Goal: Information Seeking & Learning: Learn about a topic

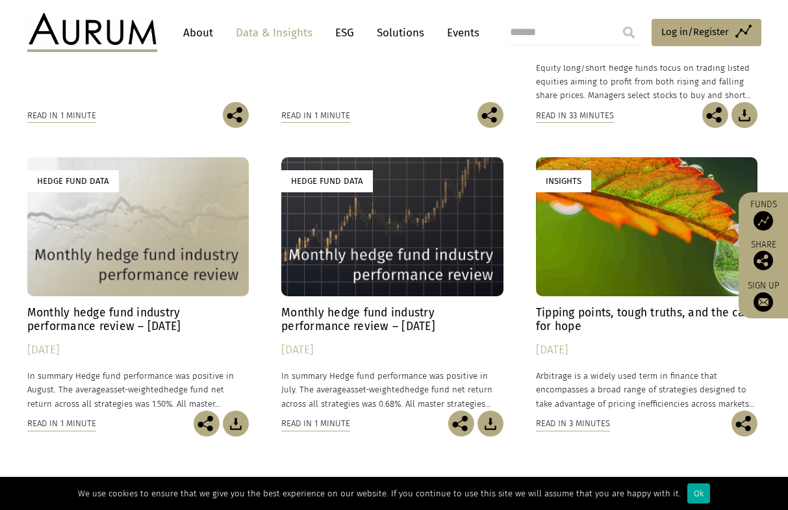
scroll to position [634, 0]
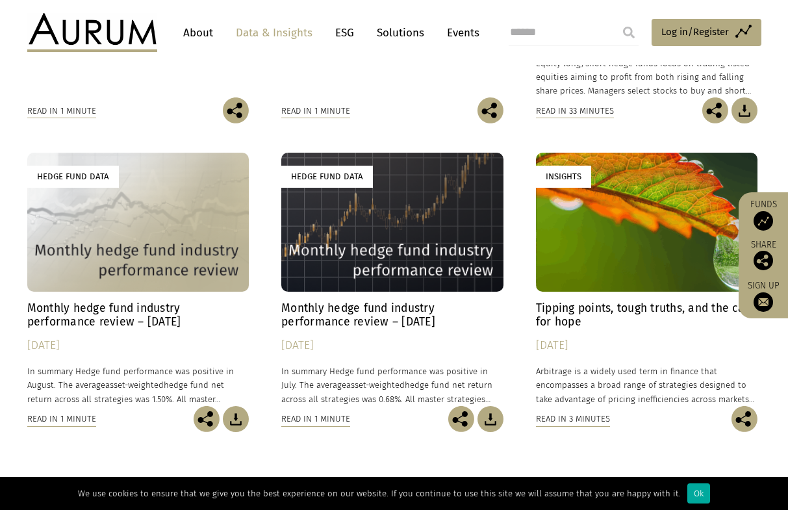
click at [129, 265] on div "Hedge Fund Data" at bounding box center [138, 222] width 222 height 138
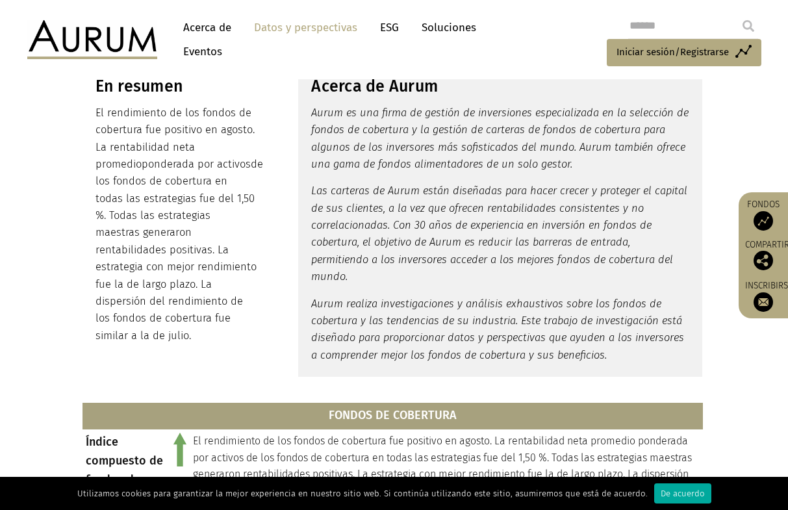
scroll to position [335, 0]
drag, startPoint x: 96, startPoint y: 112, endPoint x: 189, endPoint y: 325, distance: 232.2
click at [189, 325] on p "El rendimiento de los fondos de cobertura fue positivo en agosto. La rentabilid…" at bounding box center [177, 224] width 162 height 240
copy p "El rendimiento de los fondos de cobertura fue positivo en agosto. La rentabilid…"
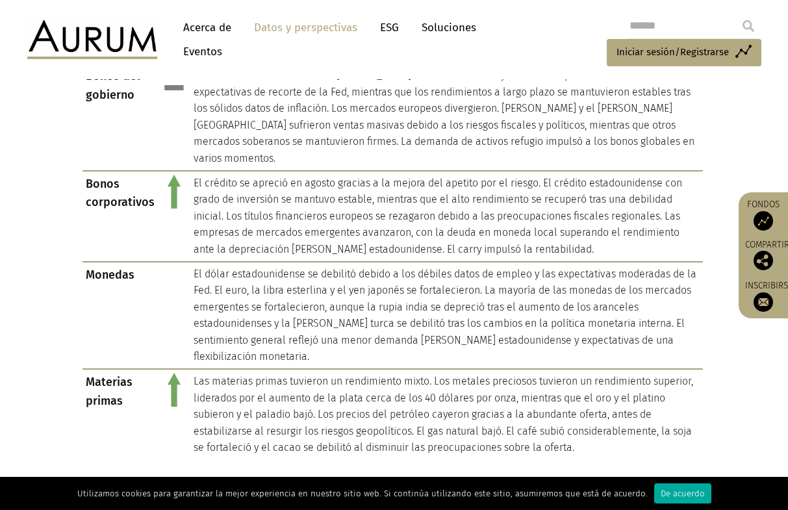
scroll to position [1437, 0]
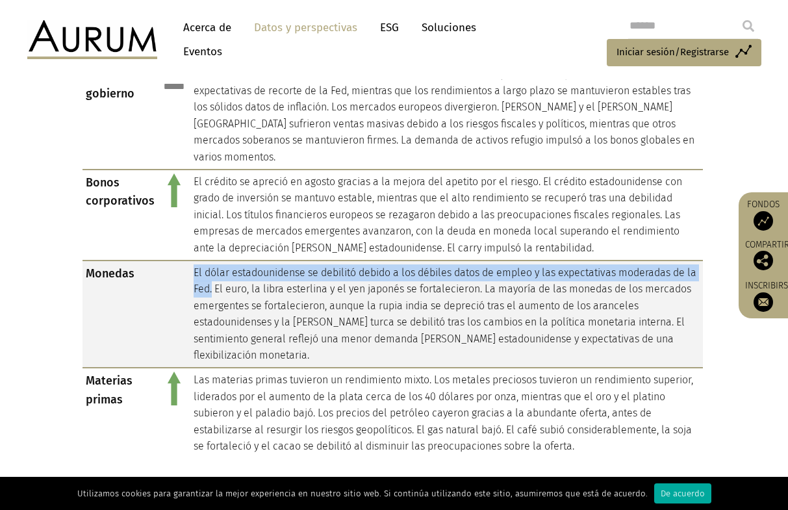
drag, startPoint x: 192, startPoint y: 222, endPoint x: 222, endPoint y: 245, distance: 38.1
click at [222, 261] on td "El dólar estadounidense se debilitó debido a los débiles datos de empleo y las …" at bounding box center [446, 315] width 513 height 108
copy font "El dólar estadounidense se debilitó debido a los débiles datos de empleo y las …"
